Goal: Check status

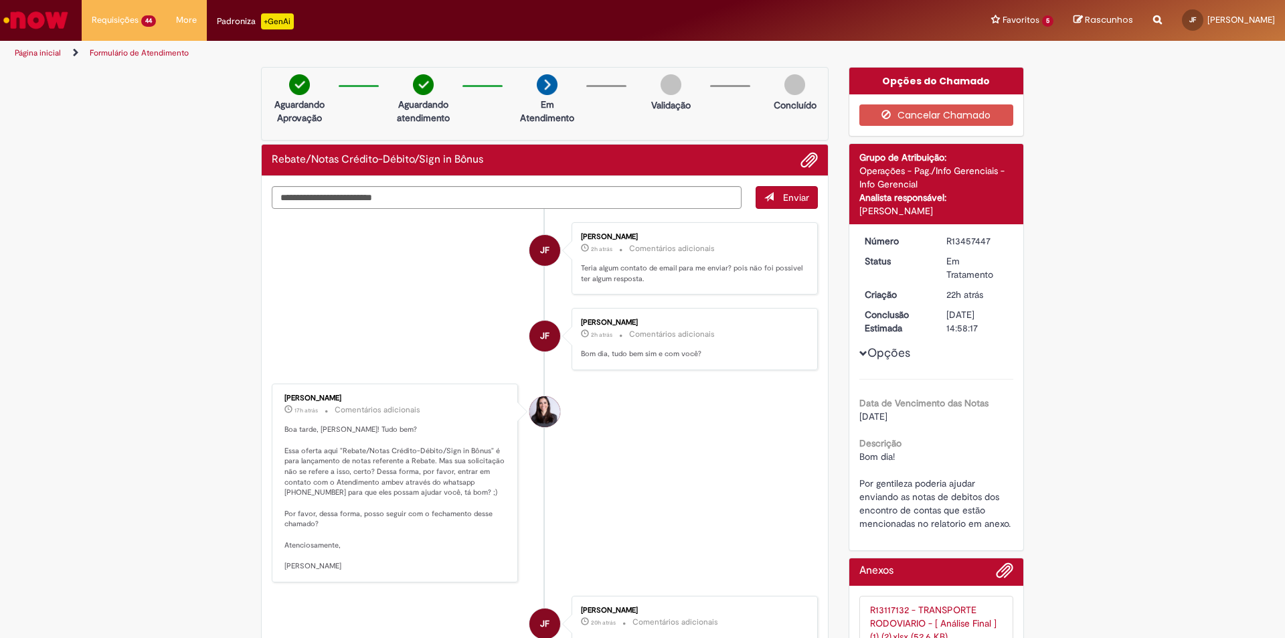
click at [1176, 201] on div "Verificar Código de Barras Aguardando Aprovação Aguardando atendimento Em Atend…" at bounding box center [642, 568] width 1285 height 1002
